Goal: Task Accomplishment & Management: Manage account settings

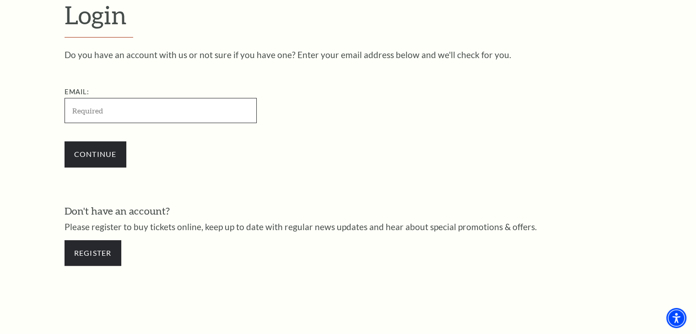
click at [134, 114] on input "Email:" at bounding box center [161, 110] width 192 height 25
paste input "KertawijayaAgusto693@gmail.com"
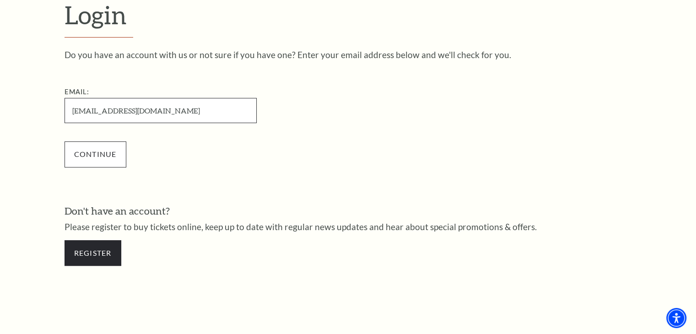
type input "KertawijayaAgusto693@gmail.com"
click at [95, 138] on div "Continue" at bounding box center [207, 154] width 284 height 44
click at [97, 154] on input "Continue" at bounding box center [96, 154] width 62 height 26
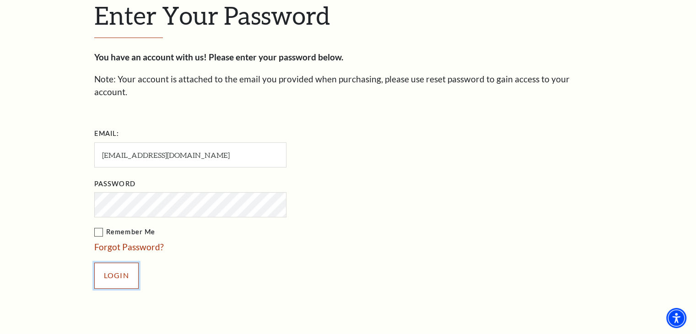
click at [114, 263] on input "Login" at bounding box center [116, 276] width 44 height 26
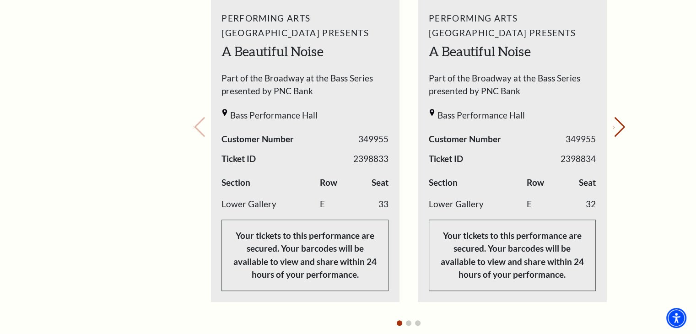
scroll to position [446, 0]
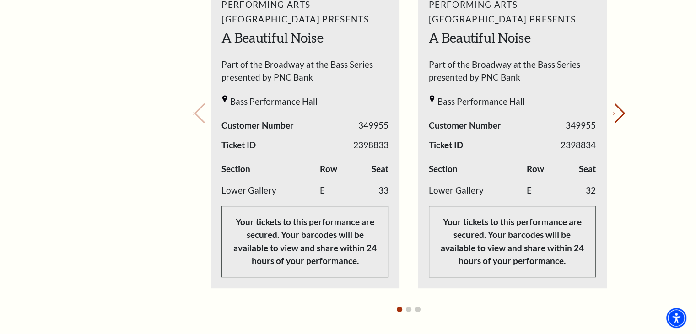
drag, startPoint x: 102, startPoint y: 252, endPoint x: 111, endPoint y: 241, distance: 14.7
click at [104, 252] on div "My Account Home My Profile Upcoming Performances Past Performances" at bounding box center [112, 206] width 94 height 1132
